Goal: Information Seeking & Learning: Learn about a topic

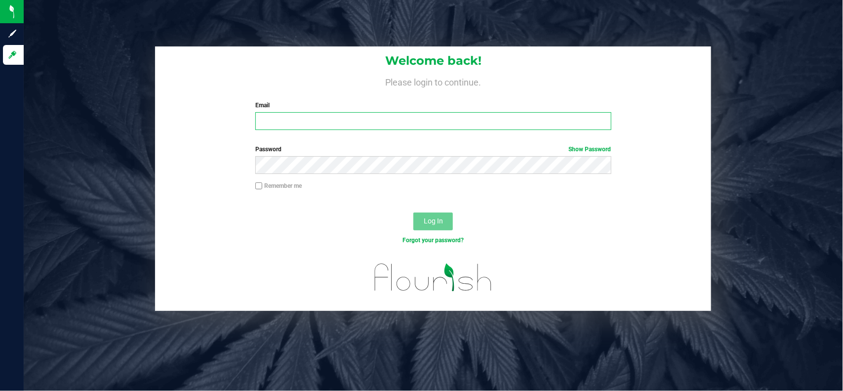
type input "[EMAIL_ADDRESS][PERSON_NAME][DOMAIN_NAME]"
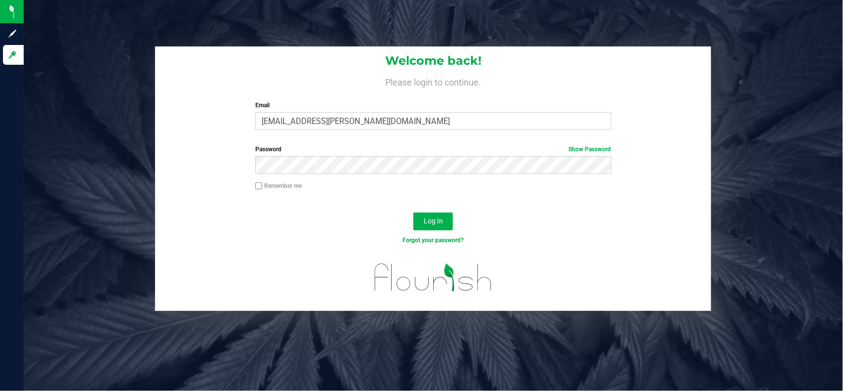
click at [276, 231] on div "Log In" at bounding box center [433, 224] width 556 height 33
click at [419, 219] on button "Log In" at bounding box center [433, 221] width 40 height 18
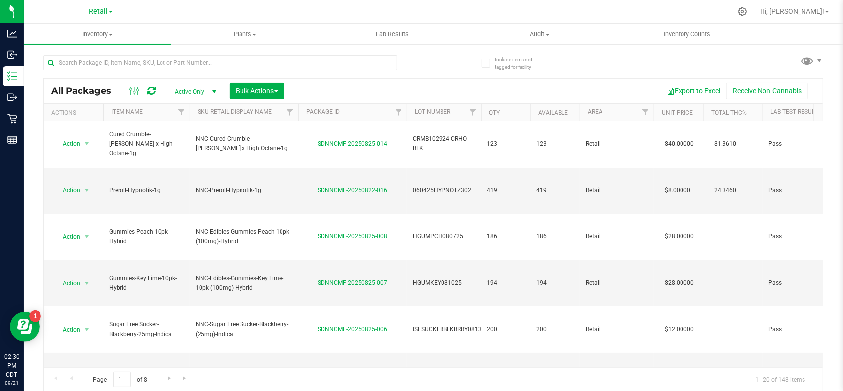
click at [95, 4] on div "Retail" at bounding box center [101, 11] width 144 height 15
click at [95, 12] on span "Retail" at bounding box center [98, 11] width 19 height 9
click at [84, 29] on link "Cultivation" at bounding box center [101, 34] width 144 height 13
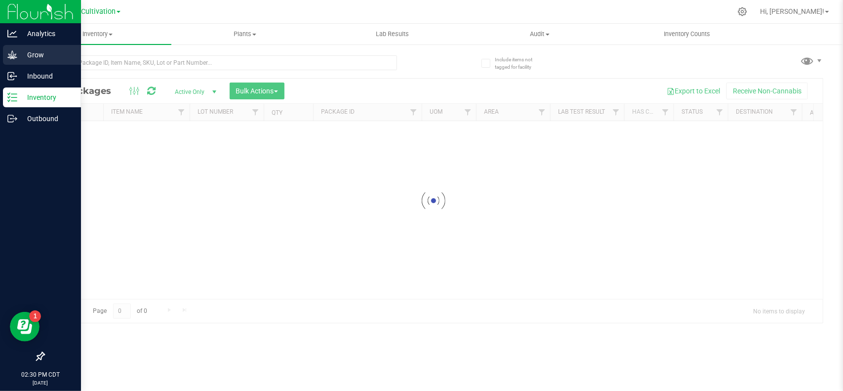
click at [9, 53] on icon at bounding box center [12, 55] width 10 height 10
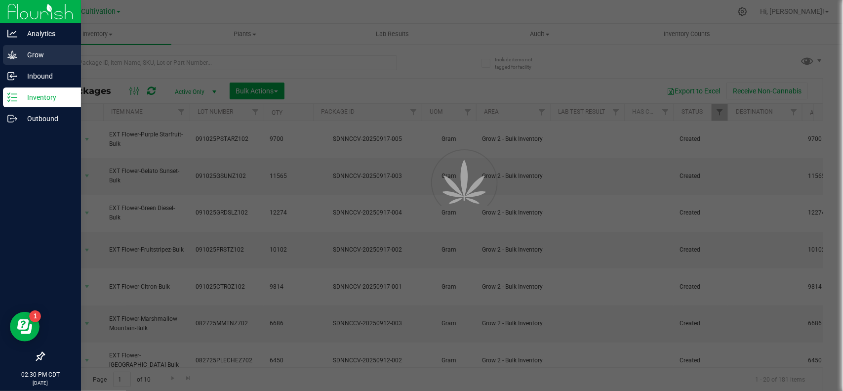
click at [10, 53] on icon at bounding box center [12, 55] width 10 height 10
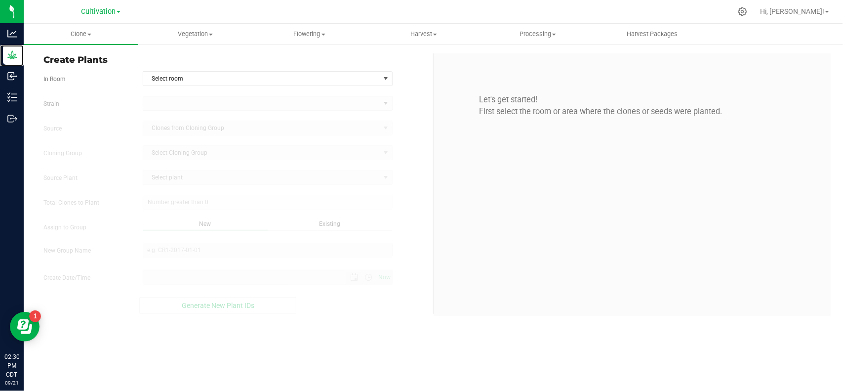
type input "[DATE] 2:30 PM"
click at [197, 36] on span "Vegetation" at bounding box center [194, 34] width 113 height 9
click at [175, 57] on span "Veg groups" at bounding box center [169, 59] width 63 height 8
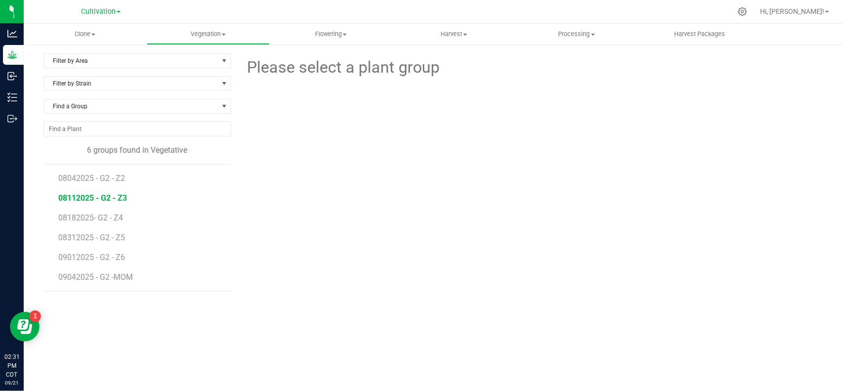
click at [101, 201] on span "08112025 - G2 - Z3" at bounding box center [92, 197] width 69 height 9
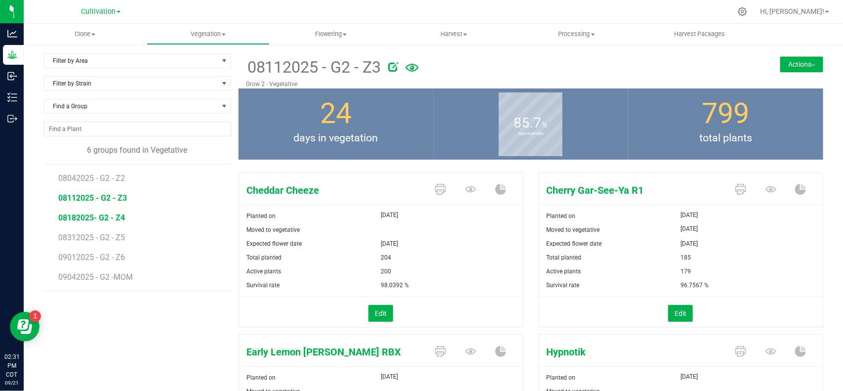
click at [85, 218] on span "08182025- G2 - Z4" at bounding box center [91, 217] width 67 height 9
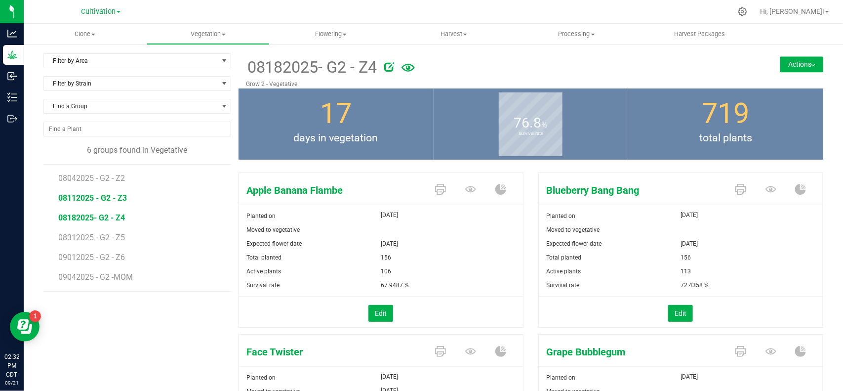
click at [98, 201] on span "08112025 - G2 - Z3" at bounding box center [92, 197] width 69 height 9
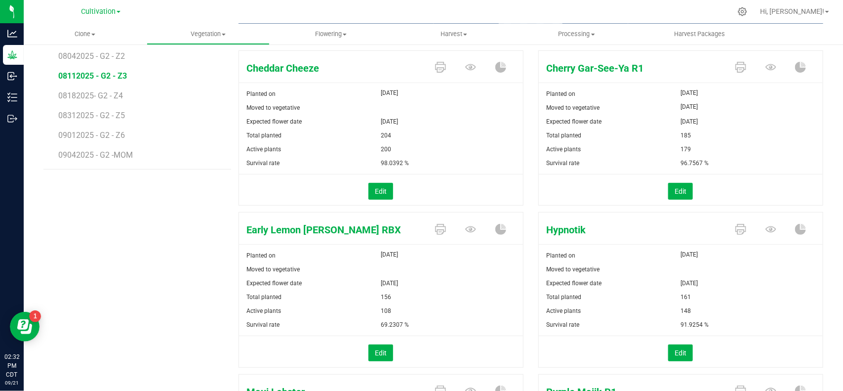
scroll to position [123, 0]
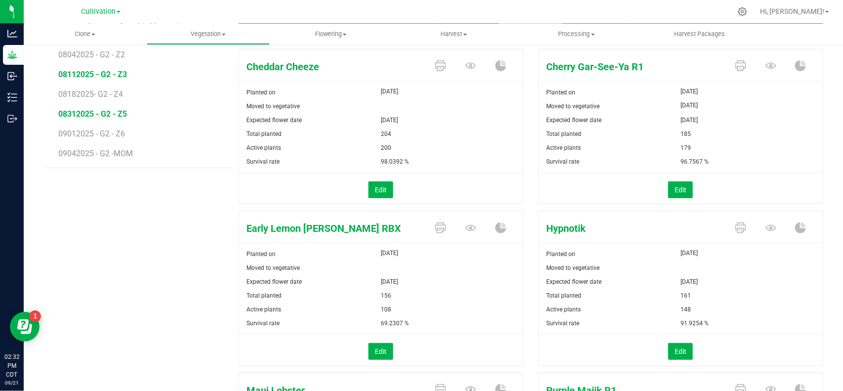
click at [92, 110] on span "08312025 - G2 - Z5" at bounding box center [92, 113] width 69 height 9
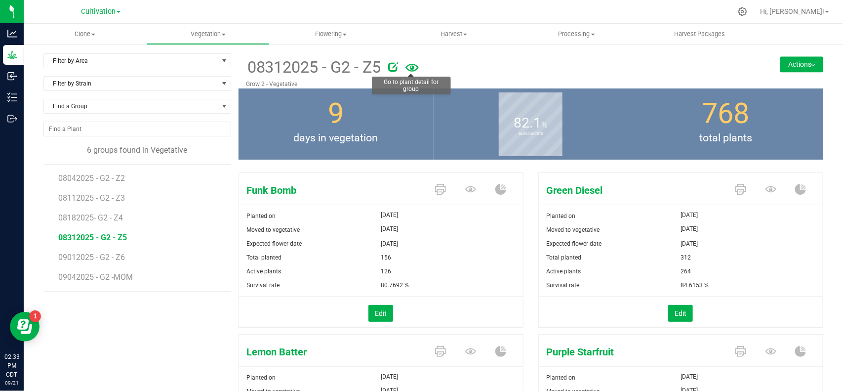
click at [413, 63] on icon at bounding box center [411, 67] width 13 height 21
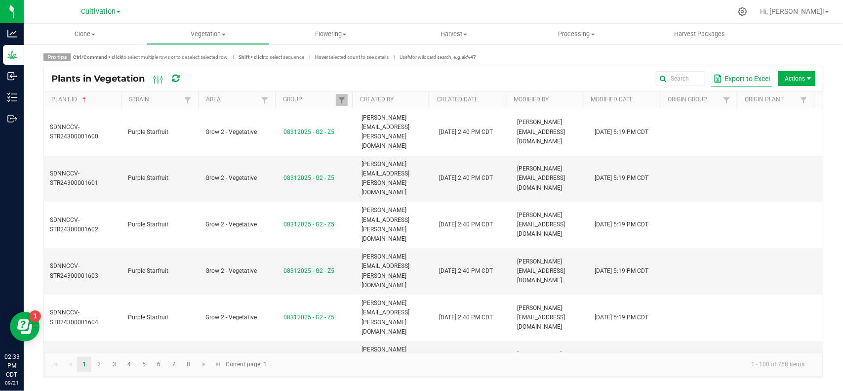
click at [749, 78] on button "Export to Excel" at bounding box center [741, 78] width 61 height 17
click at [221, 28] on uib-tab-heading "Vegetation Veg groups Veg plants Mother groups Mother plants Apply to plants" at bounding box center [208, 34] width 122 height 20
click at [185, 55] on span "Veg groups" at bounding box center [178, 59] width 63 height 8
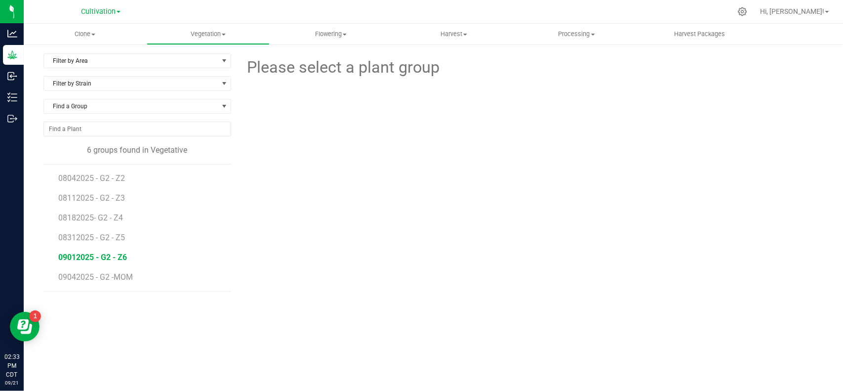
click at [110, 262] on span "09012025 - G2 - Z6" at bounding box center [92, 256] width 69 height 9
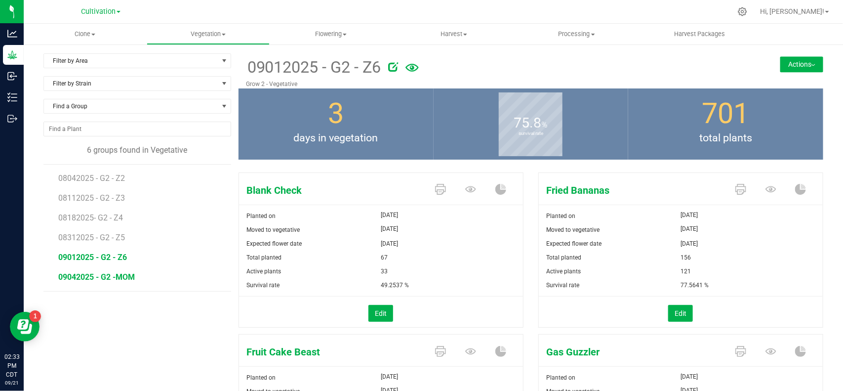
click at [107, 279] on span "09042025 - G2 -MOM" at bounding box center [96, 276] width 77 height 9
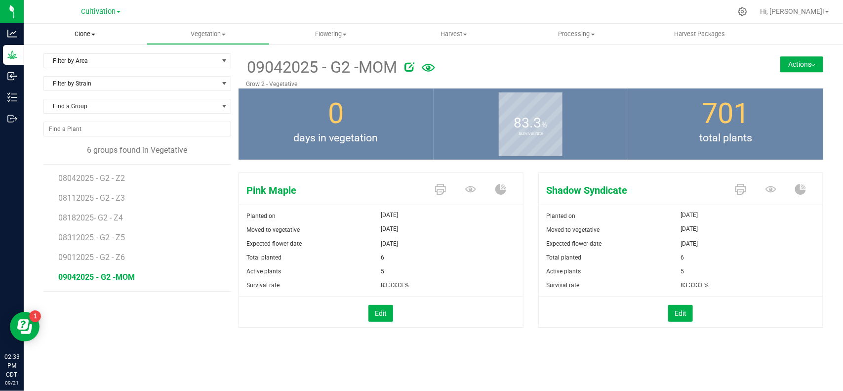
click at [84, 31] on span "Clone" at bounding box center [85, 34] width 123 height 9
click at [70, 72] on span "Cloning groups" at bounding box center [61, 71] width 75 height 8
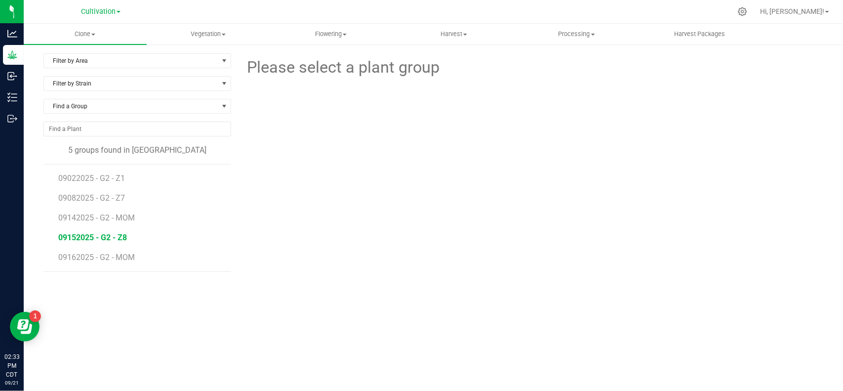
click at [90, 237] on span "09152025 - G2 - Z8" at bounding box center [92, 237] width 69 height 9
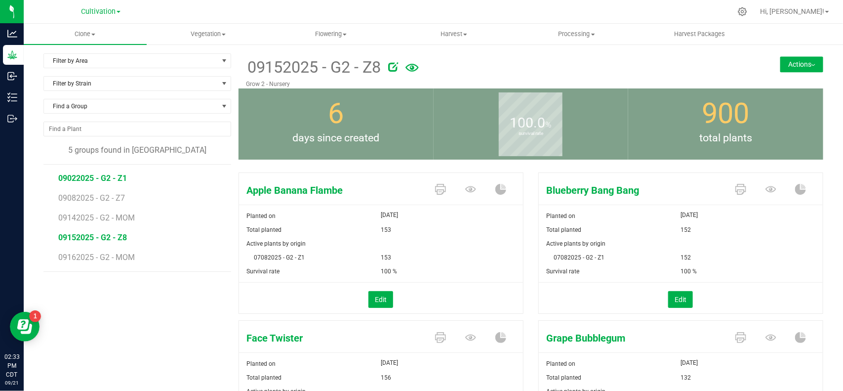
click at [78, 180] on span "09022025 - G2 - Z1" at bounding box center [92, 177] width 69 height 9
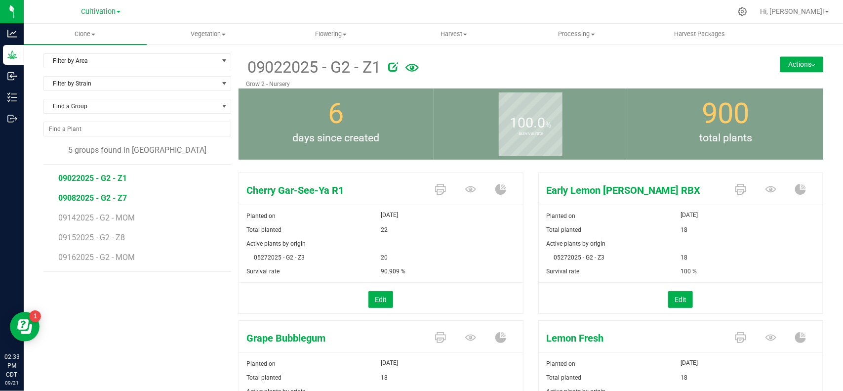
click at [75, 199] on span "09082025 - G2 - Z7" at bounding box center [92, 197] width 69 height 9
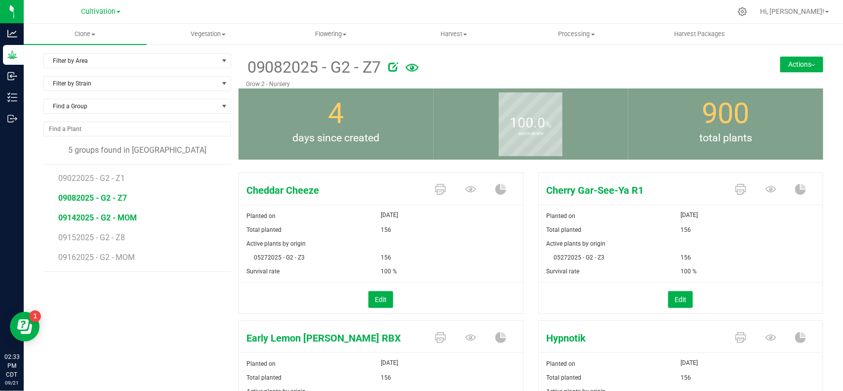
click at [82, 218] on span "09142025 - G2 - MOM" at bounding box center [97, 217] width 79 height 9
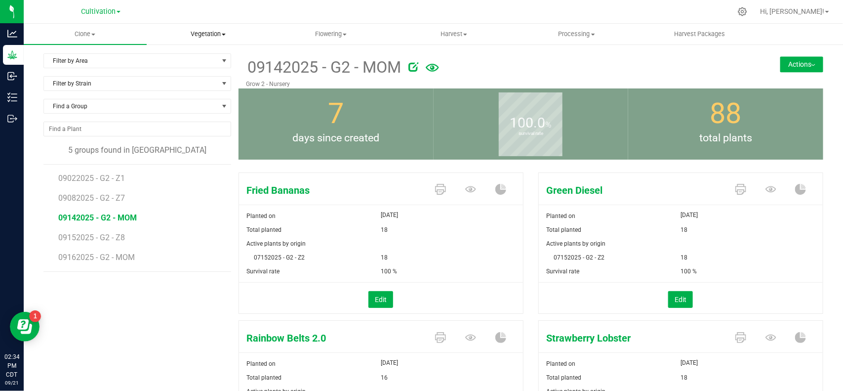
click at [198, 28] on uib-tab-heading "Vegetation Veg groups Veg plants Mother groups Mother plants Apply to plants" at bounding box center [208, 34] width 122 height 20
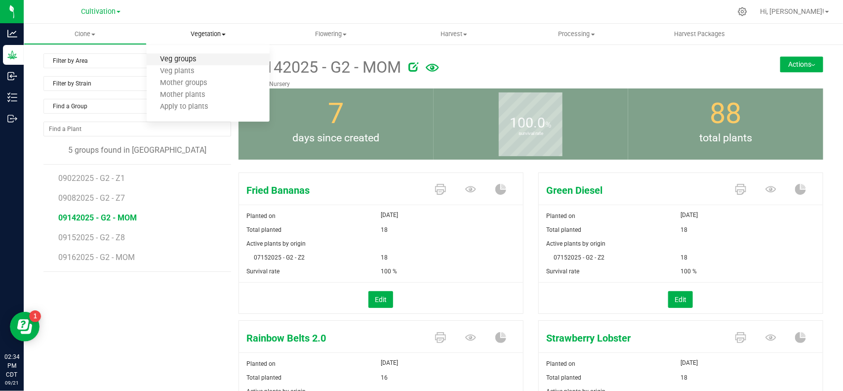
click at [194, 58] on span "Veg groups" at bounding box center [178, 59] width 63 height 8
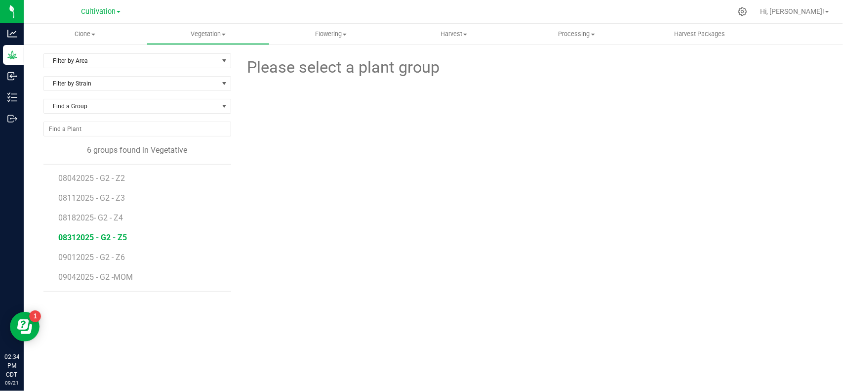
click at [98, 239] on span "08312025 - G2 - Z5" at bounding box center [92, 237] width 69 height 9
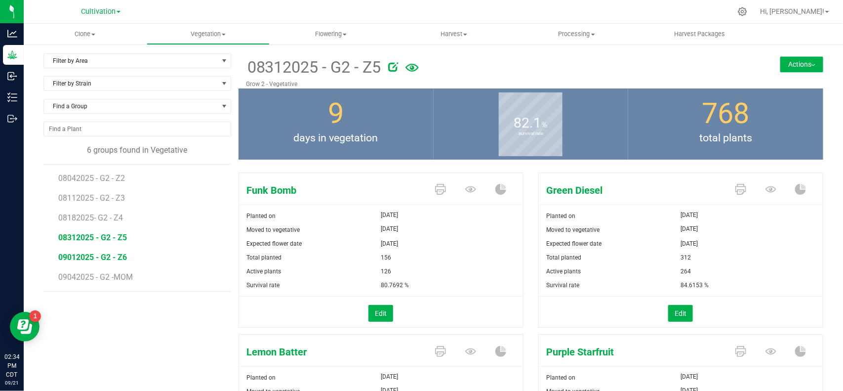
click at [109, 257] on span "09012025 - G2 - Z6" at bounding box center [92, 256] width 69 height 9
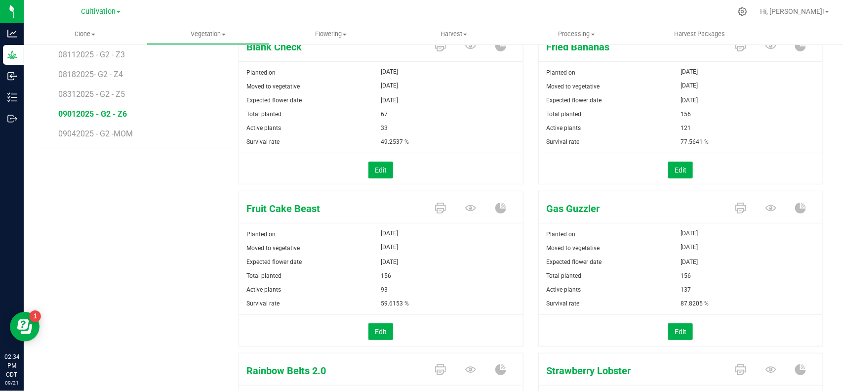
scroll to position [50, 0]
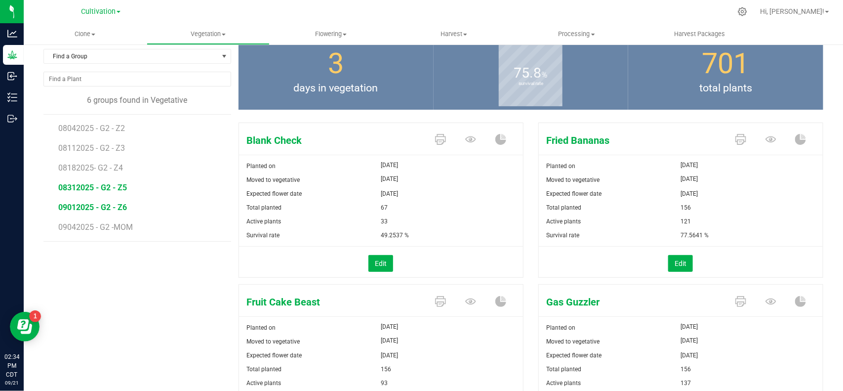
click at [82, 188] on span "08312025 - G2 - Z5" at bounding box center [92, 187] width 69 height 9
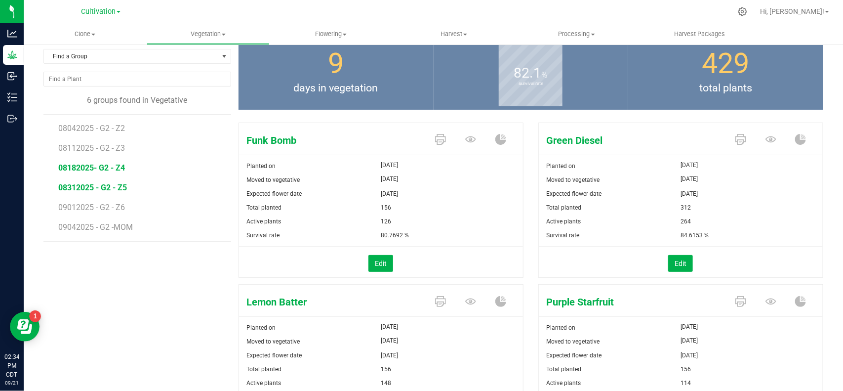
click at [96, 172] on span "08182025- G2 - Z4" at bounding box center [91, 167] width 67 height 9
click at [97, 188] on span "08312025 - G2 - Z5" at bounding box center [92, 187] width 69 height 9
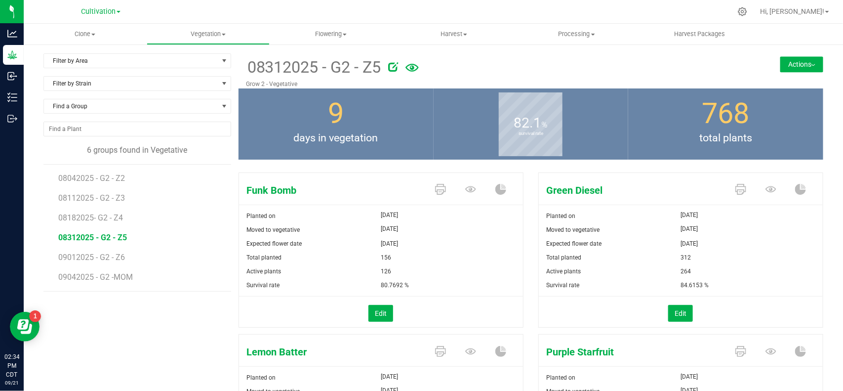
click at [406, 66] on icon at bounding box center [411, 68] width 13 height 8
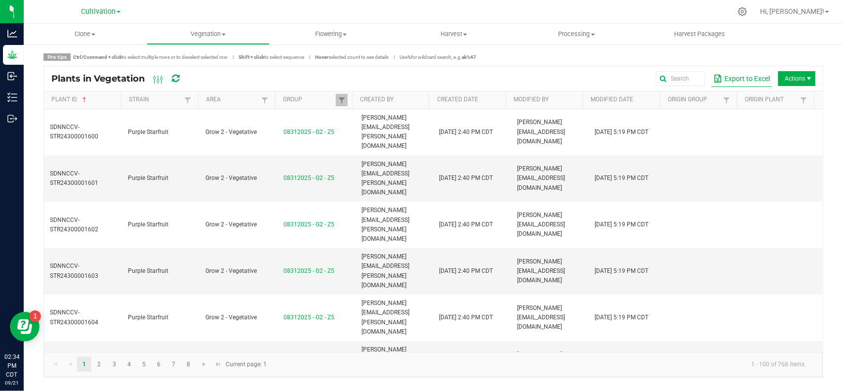
click at [724, 71] on button "Export to Excel" at bounding box center [741, 78] width 61 height 17
click at [221, 35] on span "Vegetation" at bounding box center [208, 34] width 122 height 9
click at [193, 62] on span "Veg groups" at bounding box center [178, 59] width 63 height 8
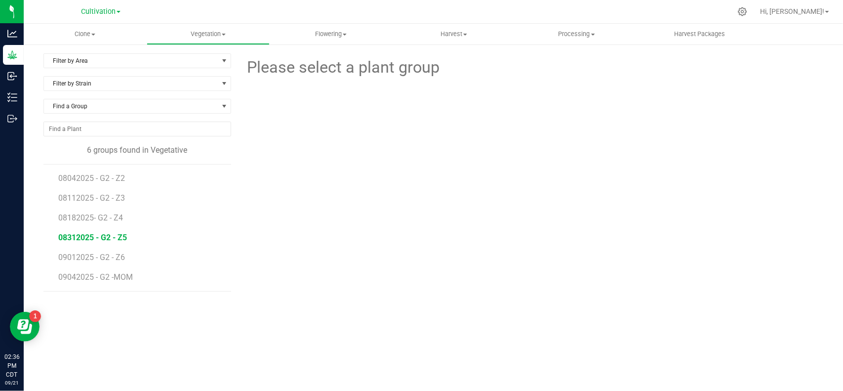
click at [100, 235] on span "08312025 - G2 - Z5" at bounding box center [92, 237] width 69 height 9
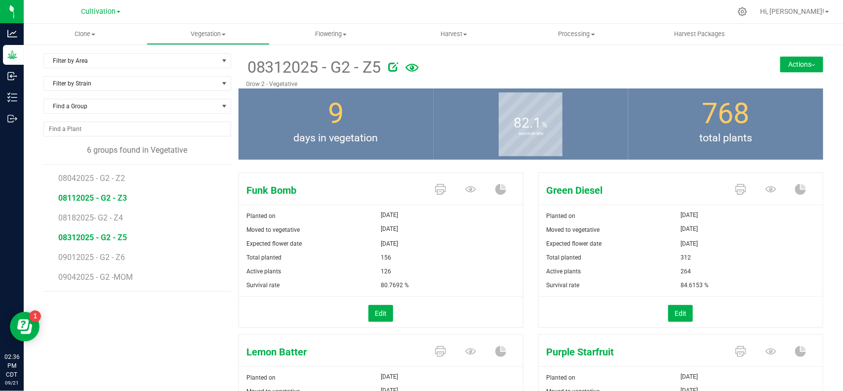
click at [94, 198] on span "08112025 - G2 - Z3" at bounding box center [92, 197] width 69 height 9
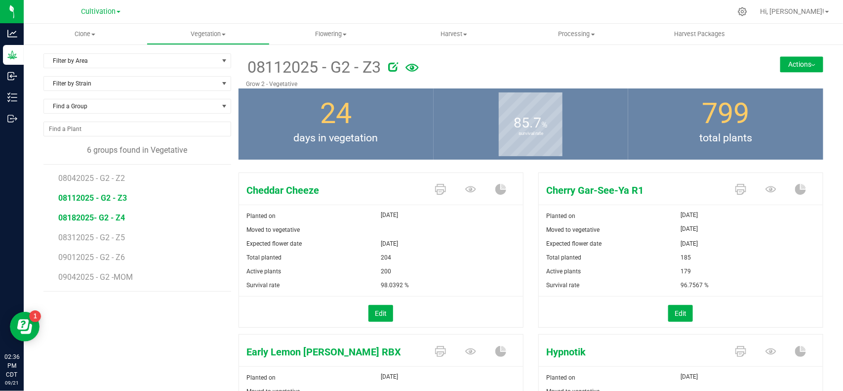
click at [93, 215] on span "08182025- G2 - Z4" at bounding box center [91, 217] width 67 height 9
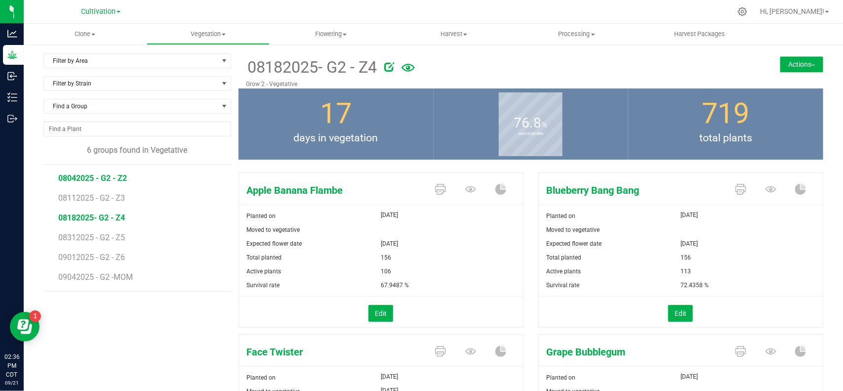
click at [94, 176] on span "08042025 - G2 - Z2" at bounding box center [92, 177] width 69 height 9
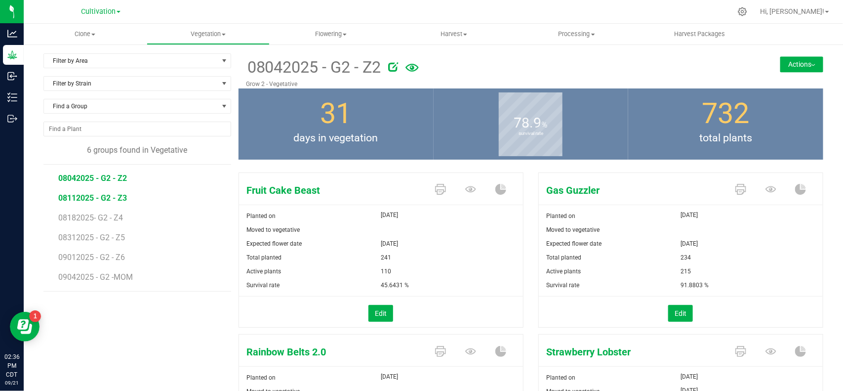
click at [105, 194] on span "08112025 - G2 - Z3" at bounding box center [92, 197] width 69 height 9
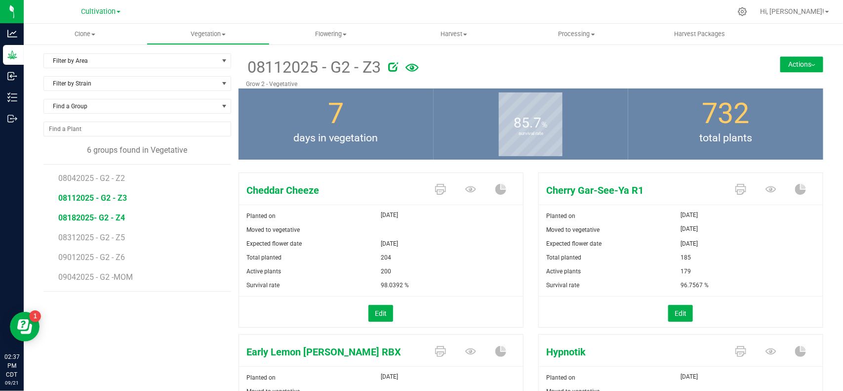
click at [102, 222] on span "08182025- G2 - Z4" at bounding box center [91, 217] width 67 height 9
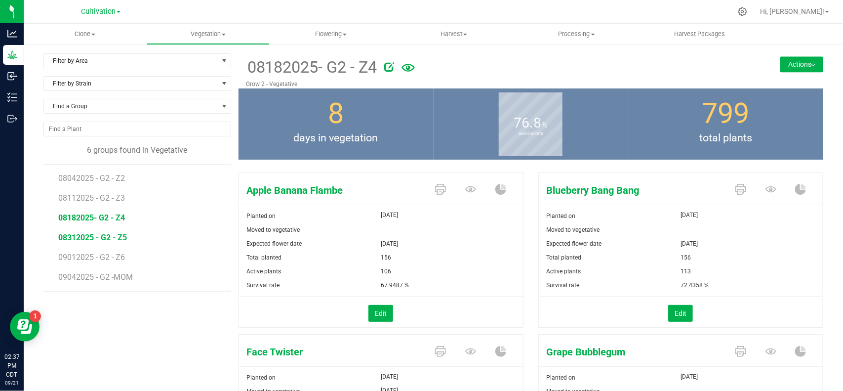
click at [103, 237] on span "08312025 - G2 - Z5" at bounding box center [92, 237] width 69 height 9
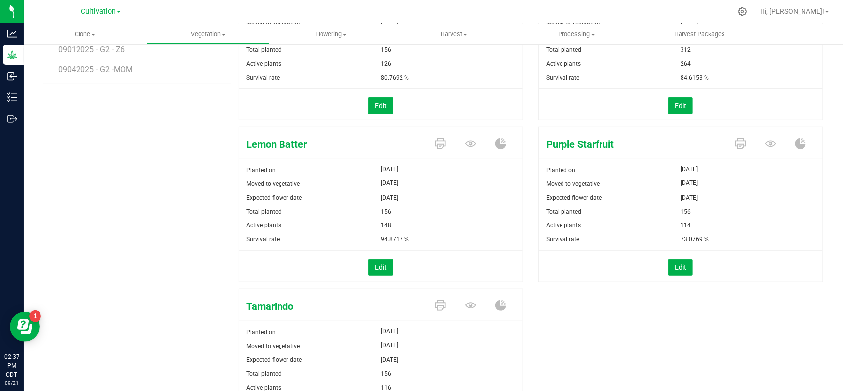
scroll to position [50, 0]
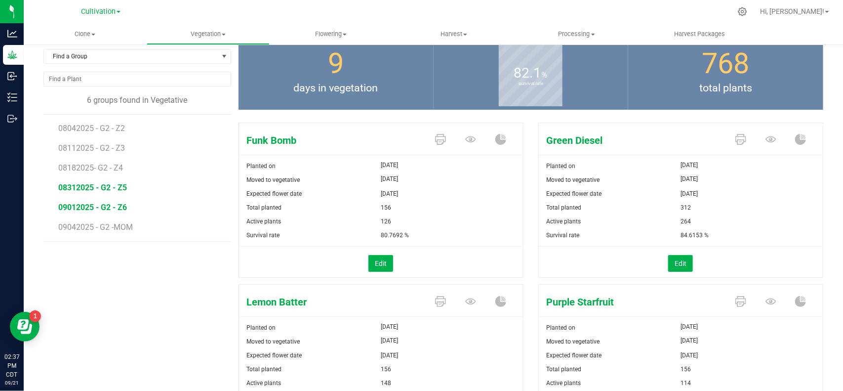
click at [115, 208] on span "09012025 - G2 - Z6" at bounding box center [92, 206] width 69 height 9
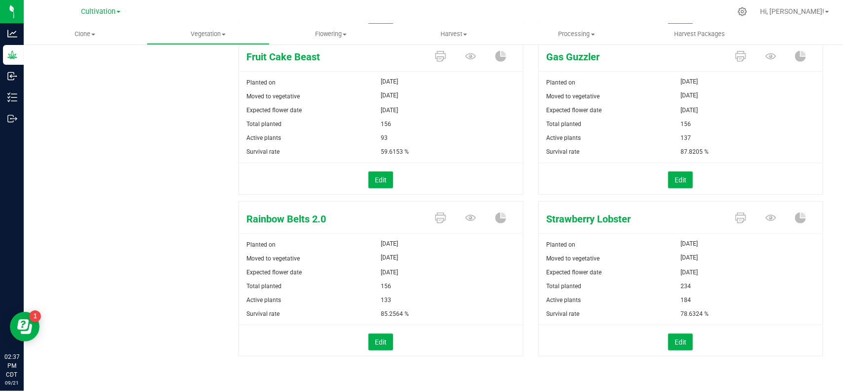
scroll to position [50, 0]
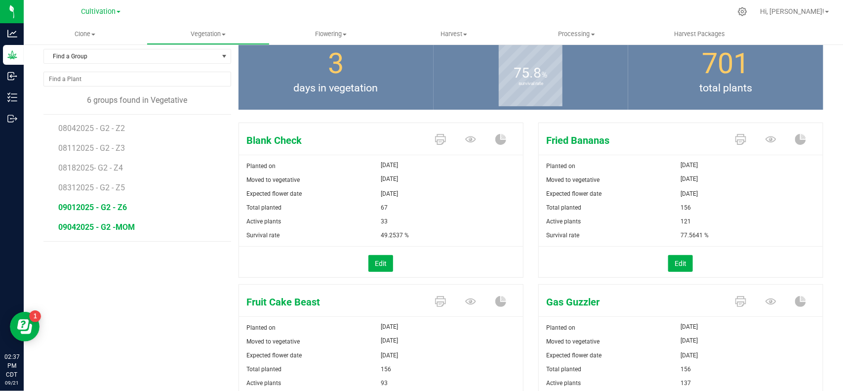
click at [117, 231] on span "09042025 - G2 -MOM" at bounding box center [96, 226] width 77 height 9
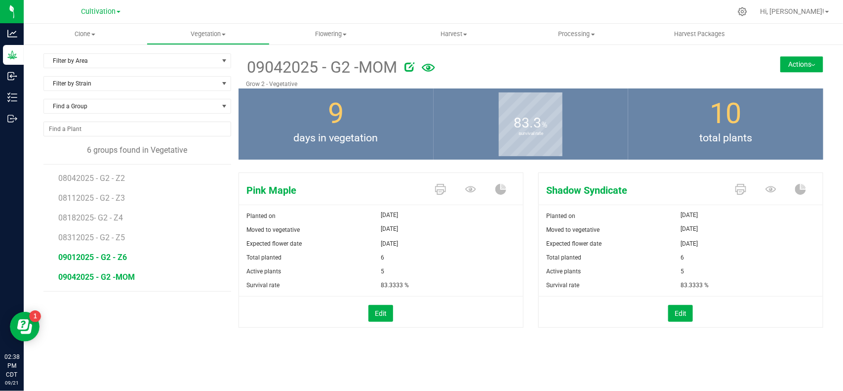
click at [82, 260] on span "09012025 - G2 - Z6" at bounding box center [92, 256] width 69 height 9
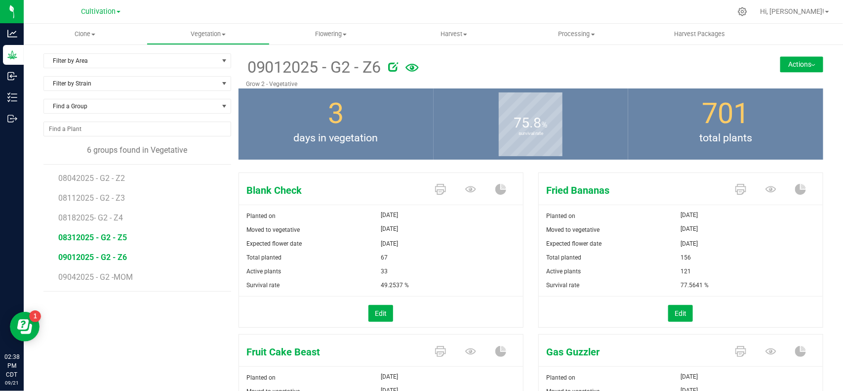
click at [92, 236] on span "08312025 - G2 - Z5" at bounding box center [92, 237] width 69 height 9
click at [333, 36] on span "Flowering" at bounding box center [331, 34] width 122 height 9
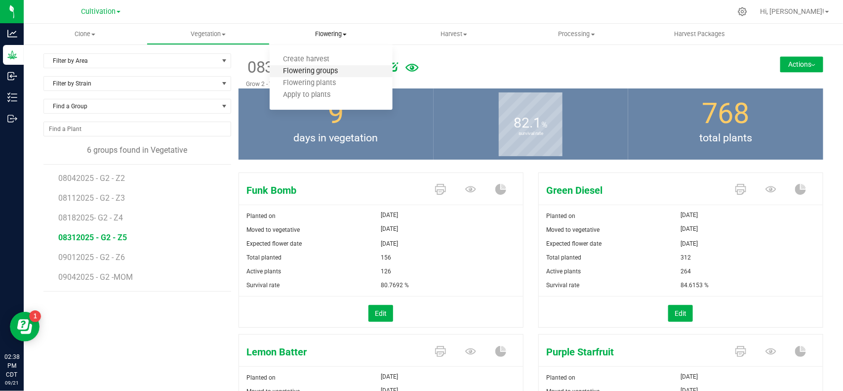
click at [323, 73] on span "Flowering groups" at bounding box center [311, 71] width 82 height 8
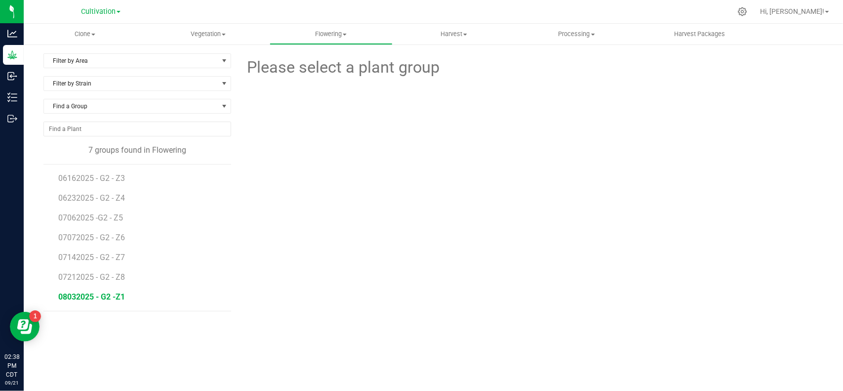
click at [102, 299] on span "08032025 - G2 -Z1" at bounding box center [91, 296] width 67 height 9
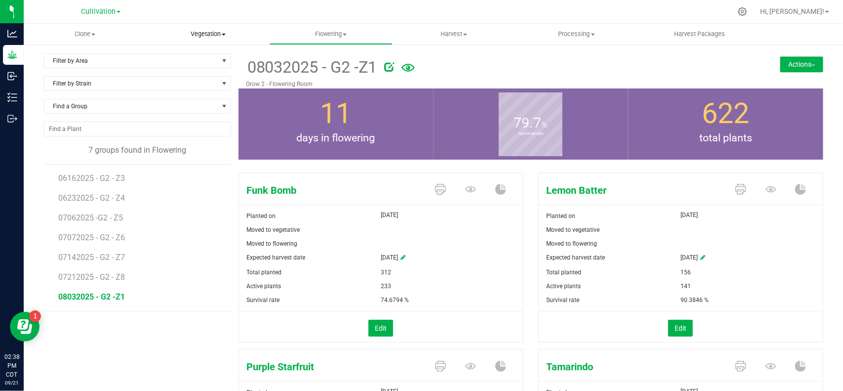
click at [208, 27] on uib-tab-heading "Vegetation Veg groups Veg plants Mother groups Mother plants Apply to plants" at bounding box center [208, 34] width 122 height 20
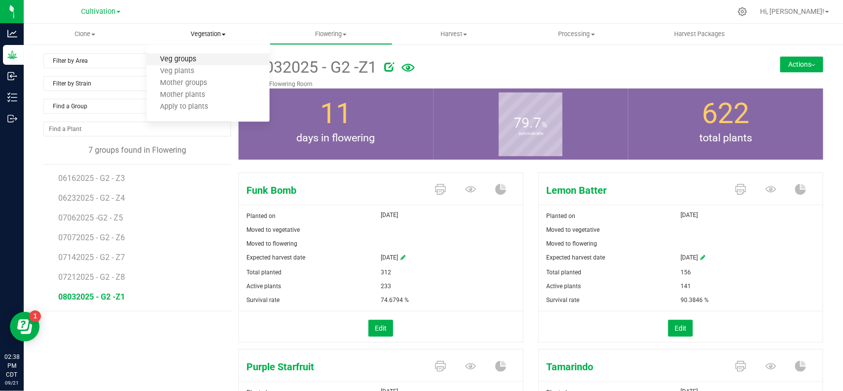
click at [185, 57] on span "Veg groups" at bounding box center [178, 59] width 63 height 8
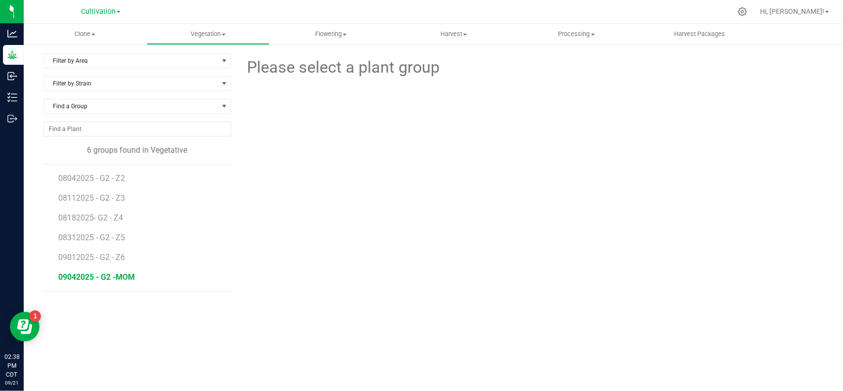
click at [104, 275] on span "09042025 - G2 -MOM" at bounding box center [96, 276] width 77 height 9
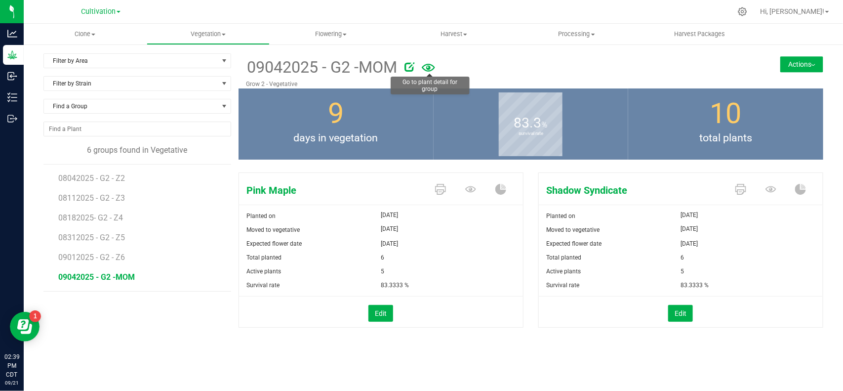
click at [429, 64] on icon at bounding box center [428, 68] width 13 height 8
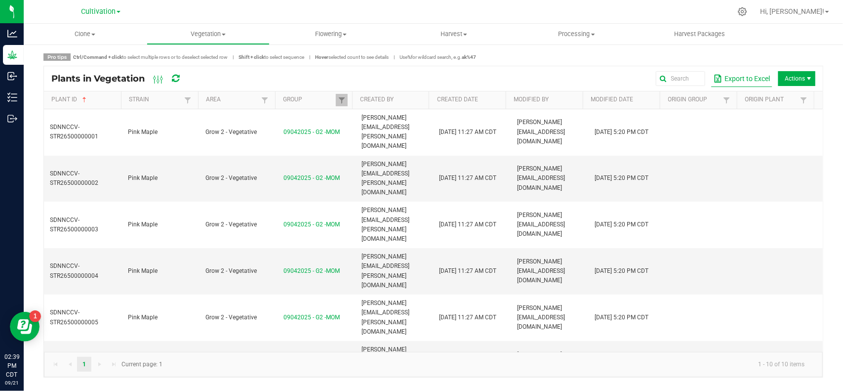
click at [745, 80] on button "Export to Excel" at bounding box center [741, 78] width 61 height 17
click at [809, 7] on span "Hi, [PERSON_NAME]!" at bounding box center [792, 11] width 64 height 8
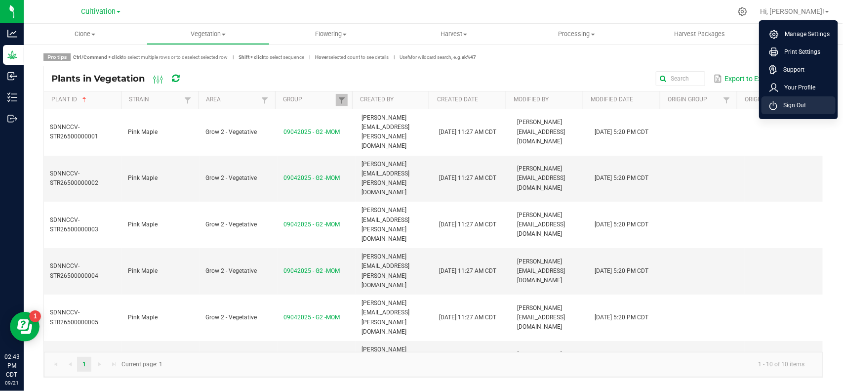
click at [789, 109] on span "Sign Out" at bounding box center [791, 105] width 29 height 10
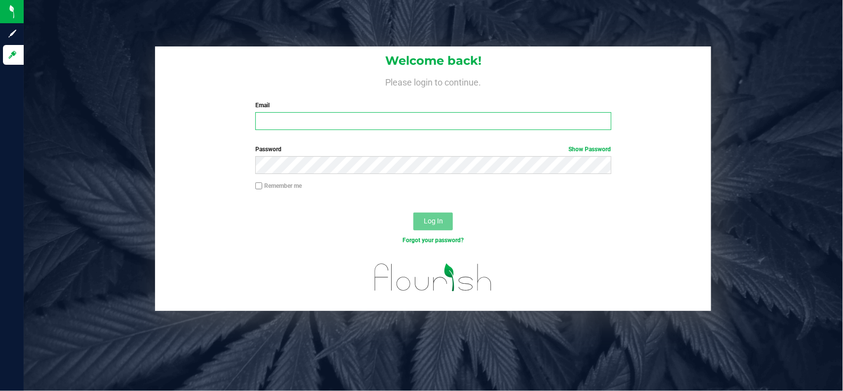
type input "[EMAIL_ADDRESS][PERSON_NAME][DOMAIN_NAME]"
